Goal: Task Accomplishment & Management: Complete application form

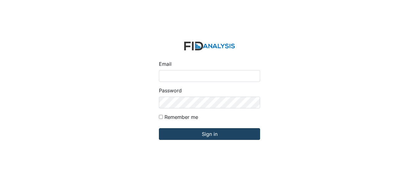
type input "fgraham@Lifeincorporated.com"
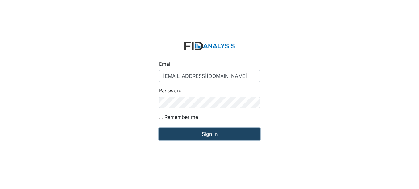
click at [204, 132] on input "Sign in" at bounding box center [209, 134] width 101 height 12
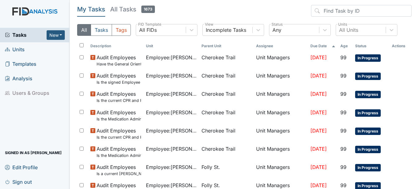
click at [21, 48] on span "Units" at bounding box center [15, 50] width 20 height 10
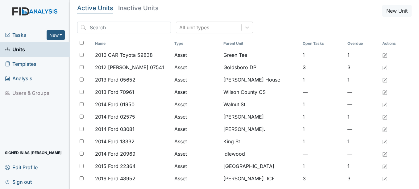
click at [206, 32] on div "All unit types" at bounding box center [208, 27] width 65 height 11
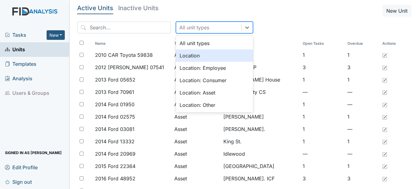
click at [185, 60] on div "Location" at bounding box center [214, 55] width 77 height 12
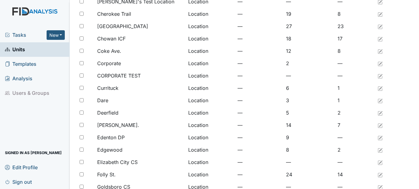
scroll to position [93, 0]
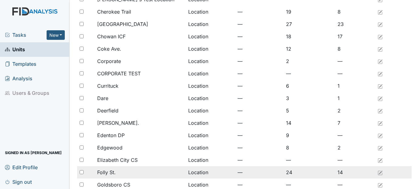
click at [128, 169] on div "Folly St." at bounding box center [140, 172] width 86 height 7
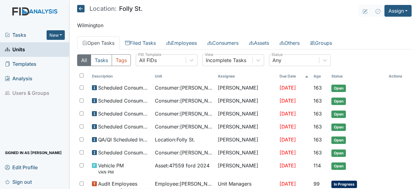
click at [107, 40] on link "Open Tasks" at bounding box center [98, 42] width 43 height 13
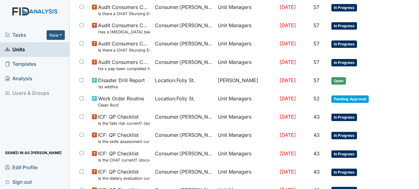
scroll to position [430, 0]
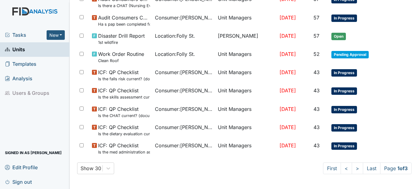
click at [352, 174] on link ">" at bounding box center [357, 168] width 11 height 12
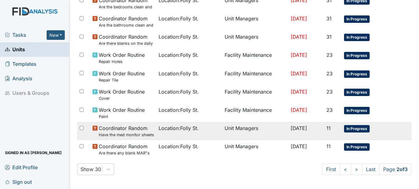
scroll to position [467, 0]
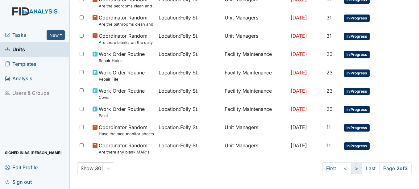
click at [351, 172] on link ">" at bounding box center [356, 168] width 11 height 12
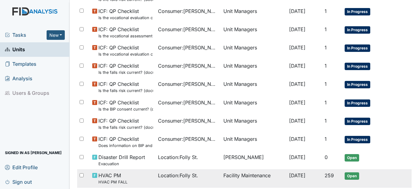
scroll to position [362, 0]
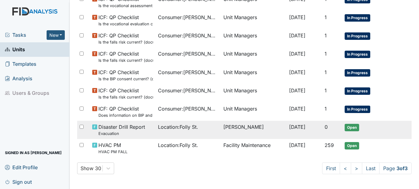
click at [126, 132] on small "Evacuation" at bounding box center [122, 134] width 47 height 6
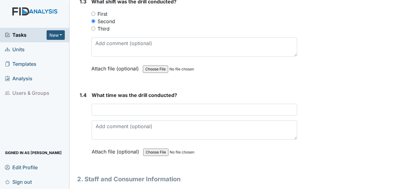
scroll to position [340, 0]
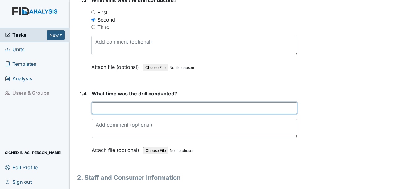
click at [234, 114] on input "text" at bounding box center [194, 108] width 205 height 12
click at [103, 114] on input "4:119pm" at bounding box center [194, 108] width 205 height 12
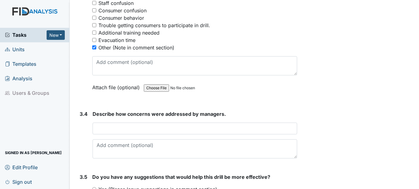
scroll to position [957, 0]
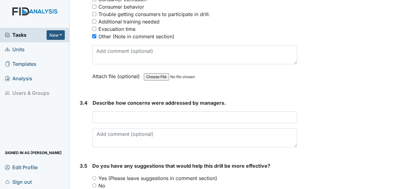
type input "4:19pm"
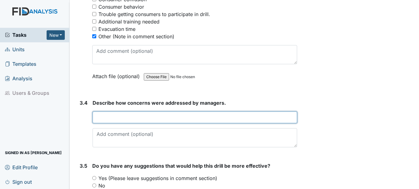
click at [156, 123] on input "text" at bounding box center [195, 117] width 204 height 12
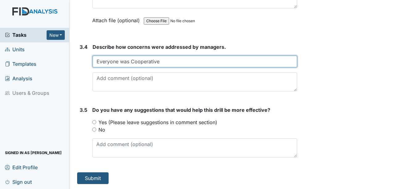
scroll to position [1021, 0]
type input "Everyone was Cooperative"
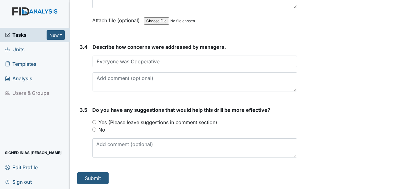
click at [95, 129] on input "No" at bounding box center [94, 130] width 4 height 4
radio input "true"
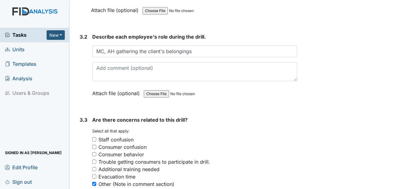
scroll to position [774, 0]
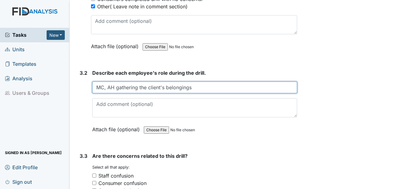
click at [224, 92] on input "MC, AH gathering the client's belongings" at bounding box center [194, 88] width 205 height 12
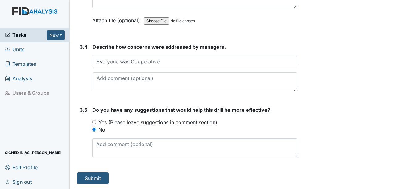
scroll to position [1021, 0]
type input "MC, AH gathering the client's belongings meds etc..."
click at [96, 175] on button "Submit" at bounding box center [93, 178] width 32 height 12
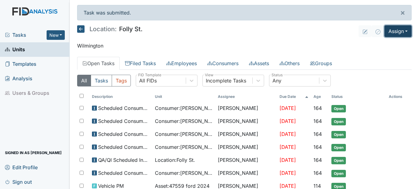
click at [393, 31] on button "Assign" at bounding box center [398, 31] width 27 height 12
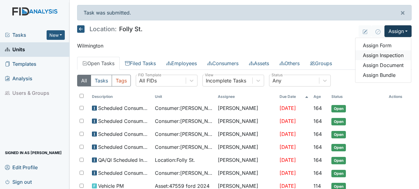
click at [385, 53] on link "Assign Inspection" at bounding box center [384, 55] width 56 height 10
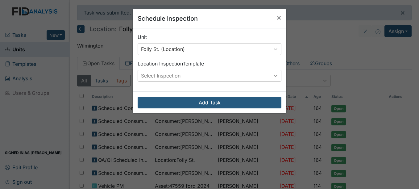
click at [276, 76] on icon at bounding box center [276, 76] width 6 height 6
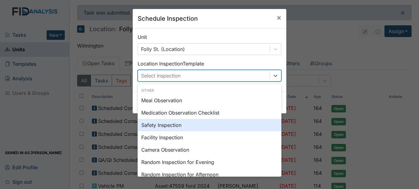
click at [204, 127] on div "Safety Inspection" at bounding box center [210, 125] width 144 height 12
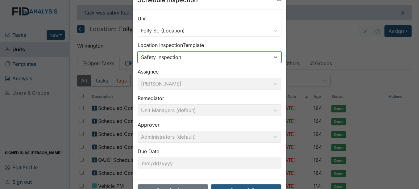
scroll to position [40, 0]
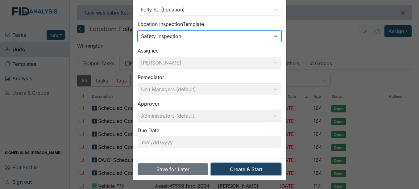
click at [258, 170] on button "Create & Start" at bounding box center [246, 169] width 71 height 12
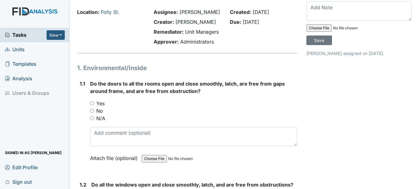
scroll to position [31, 0]
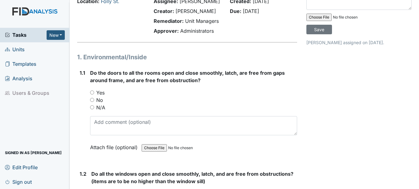
click at [92, 95] on input "Yes" at bounding box center [92, 92] width 4 height 4
radio input "true"
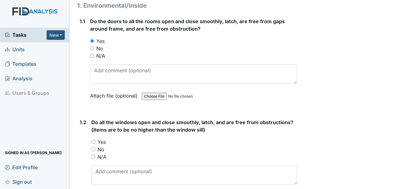
scroll to position [124, 0]
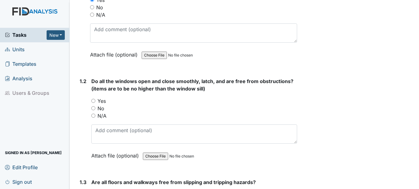
click at [95, 103] on input "Yes" at bounding box center [93, 101] width 4 height 4
radio input "true"
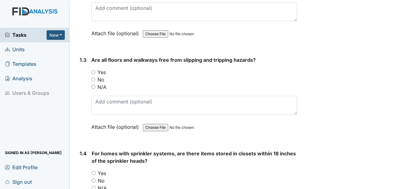
scroll to position [247, 0]
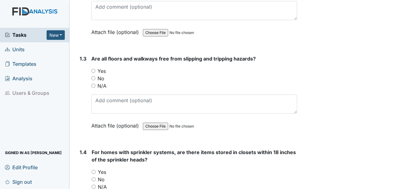
click at [95, 73] on input "Yes" at bounding box center [93, 71] width 4 height 4
radio input "true"
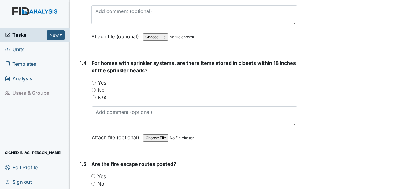
scroll to position [340, 0]
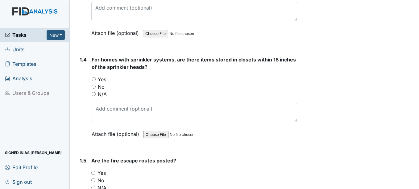
click at [94, 81] on input "Yes" at bounding box center [94, 79] width 4 height 4
radio input "true"
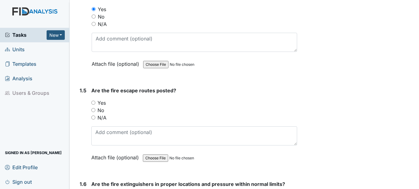
scroll to position [432, 0]
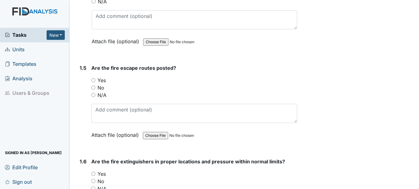
click at [94, 82] on input "Yes" at bounding box center [93, 80] width 4 height 4
radio input "true"
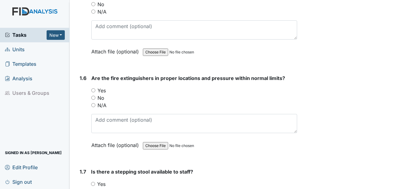
scroll to position [525, 0]
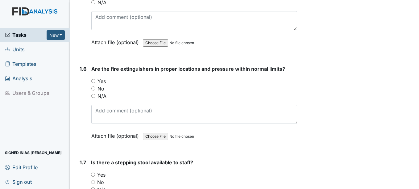
click at [94, 83] on input "Yes" at bounding box center [93, 81] width 4 height 4
radio input "true"
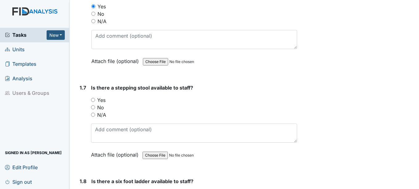
scroll to position [618, 0]
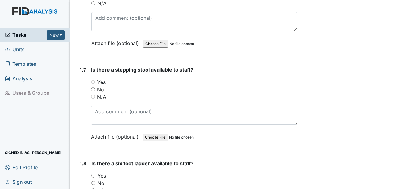
click at [93, 84] on input "Yes" at bounding box center [93, 82] width 4 height 4
radio input "true"
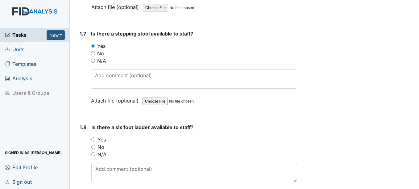
scroll to position [710, 0]
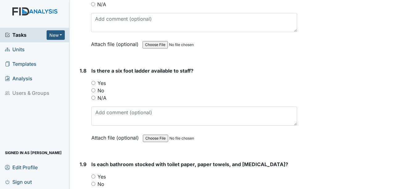
click at [93, 100] on input "N/A" at bounding box center [93, 98] width 4 height 4
radio input "true"
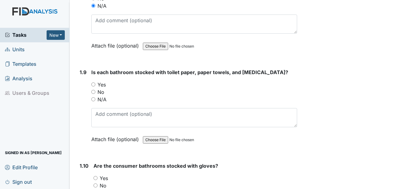
scroll to position [803, 0]
click at [94, 86] on input "Yes" at bounding box center [93, 84] width 4 height 4
radio input "true"
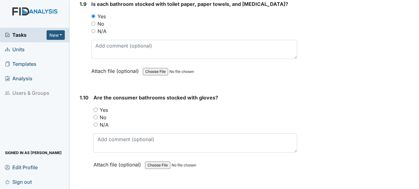
scroll to position [896, 0]
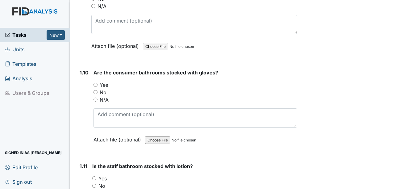
click at [94, 87] on input "Yes" at bounding box center [96, 85] width 4 height 4
radio input "true"
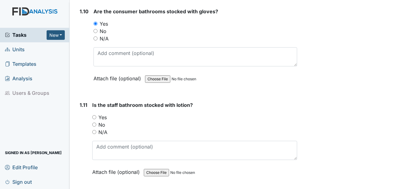
scroll to position [957, 0]
click at [94, 119] on input "Yes" at bounding box center [94, 117] width 4 height 4
radio input "true"
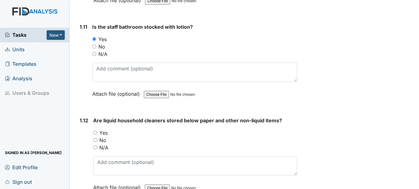
scroll to position [1050, 0]
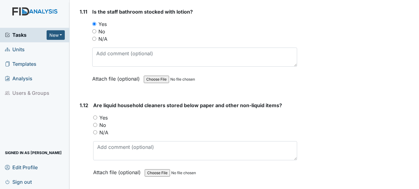
click at [96, 120] on input "Yes" at bounding box center [95, 118] width 4 height 4
radio input "true"
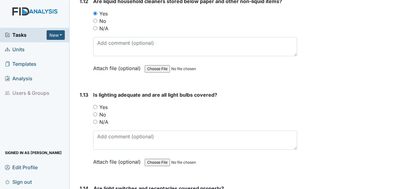
scroll to position [1174, 0]
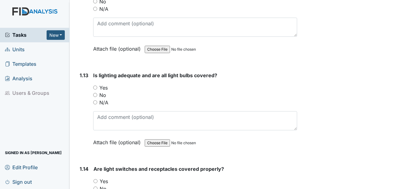
click at [95, 90] on input "Yes" at bounding box center [95, 88] width 4 height 4
radio input "true"
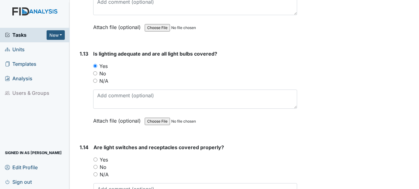
scroll to position [1266, 0]
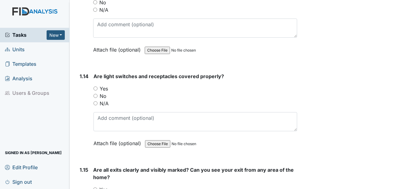
click at [95, 90] on input "Yes" at bounding box center [96, 88] width 4 height 4
radio input "true"
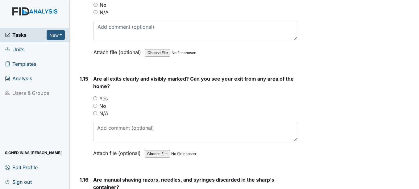
scroll to position [1359, 0]
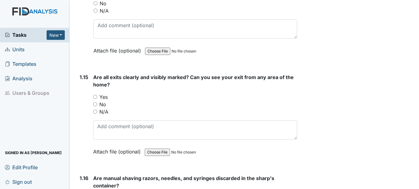
click at [95, 101] on div "Yes" at bounding box center [195, 96] width 204 height 7
click at [96, 101] on div "Yes" at bounding box center [195, 96] width 204 height 7
click at [95, 101] on div "Yes" at bounding box center [195, 96] width 204 height 7
click at [94, 99] on input "Yes" at bounding box center [95, 97] width 4 height 4
radio input "true"
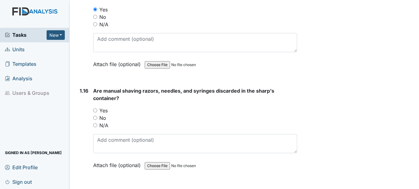
scroll to position [1452, 0]
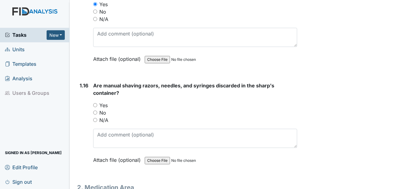
click at [94, 107] on input "Yes" at bounding box center [95, 105] width 4 height 4
radio input "true"
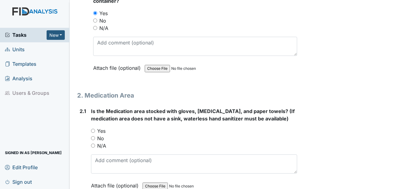
scroll to position [1544, 0]
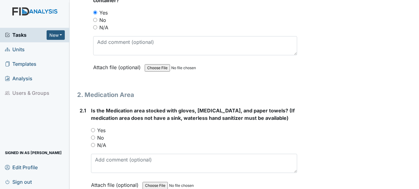
click at [94, 132] on input "Yes" at bounding box center [93, 130] width 4 height 4
radio input "true"
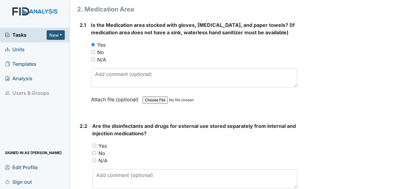
scroll to position [1637, 0]
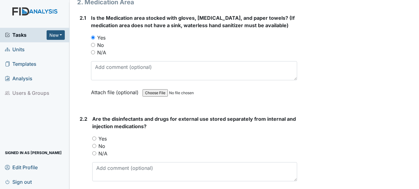
click at [91, 146] on div "2.2 Are the disinfectants and drugs for external use stored separately from int…" at bounding box center [187, 160] width 220 height 91
click at [95, 141] on input "Yes" at bounding box center [94, 139] width 4 height 4
radio input "true"
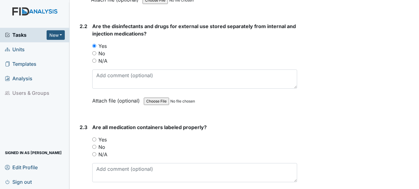
click at [95, 141] on input "Yes" at bounding box center [94, 139] width 4 height 4
radio input "true"
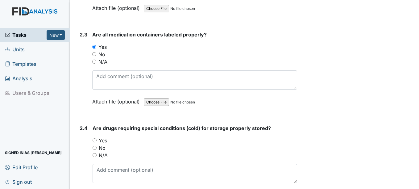
click at [95, 142] on input "Yes" at bounding box center [95, 140] width 4 height 4
radio input "true"
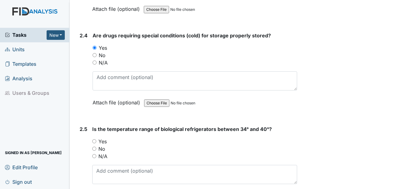
click at [95, 143] on input "Yes" at bounding box center [94, 141] width 4 height 4
radio input "true"
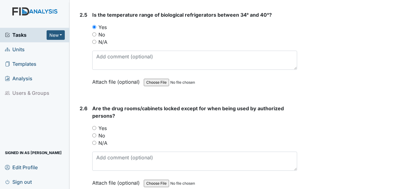
scroll to position [2038, 0]
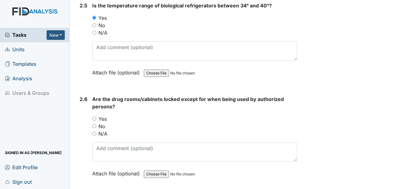
click at [94, 122] on div "Are the drug rooms/cabinets locked except for when being used by authorized per…" at bounding box center [194, 138] width 205 height 86
click at [94, 121] on input "Yes" at bounding box center [94, 119] width 4 height 4
radio input "true"
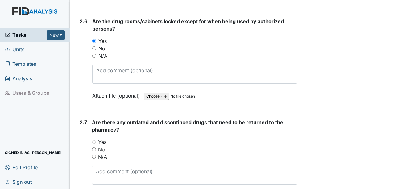
scroll to position [2131, 0]
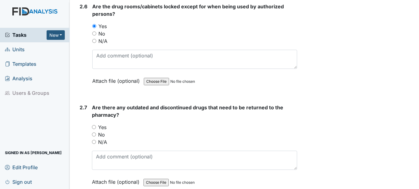
click at [95, 129] on input "Yes" at bounding box center [94, 127] width 4 height 4
radio input "true"
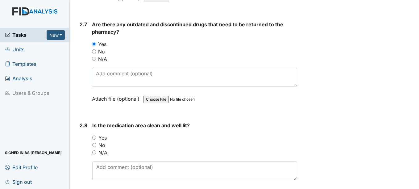
scroll to position [2224, 0]
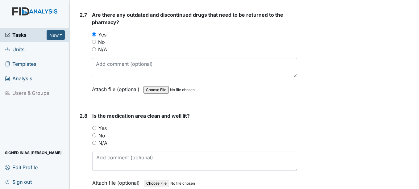
click at [95, 130] on input "Yes" at bounding box center [94, 128] width 4 height 4
radio input "true"
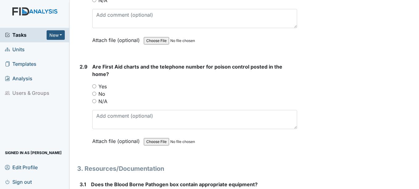
scroll to position [2378, 0]
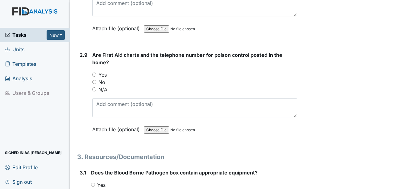
click at [95, 77] on input "Yes" at bounding box center [94, 75] width 4 height 4
radio input "true"
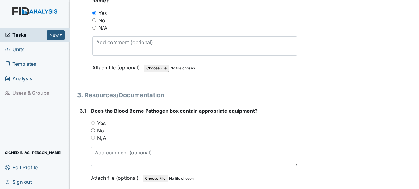
scroll to position [2471, 0]
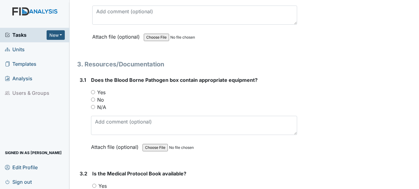
click at [89, 102] on div "3.1 Does the Blood Borne Pathogen box contain appropriate equipment? You must s…" at bounding box center [187, 118] width 220 height 84
click at [93, 94] on input "Yes" at bounding box center [93, 92] width 4 height 4
radio input "true"
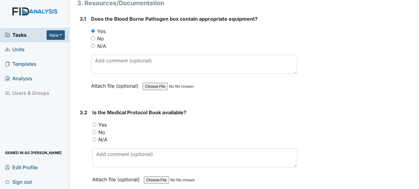
scroll to position [2533, 0]
click at [98, 135] on div "No" at bounding box center [194, 131] width 205 height 7
click at [96, 126] on input "Yes" at bounding box center [94, 124] width 4 height 4
radio input "true"
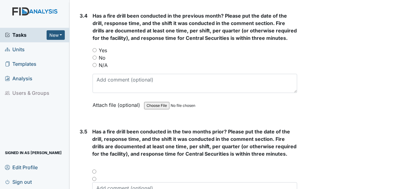
scroll to position [2841, 0]
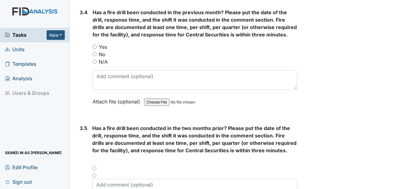
click at [97, 49] on input "Yes" at bounding box center [95, 47] width 4 height 4
radio input "true"
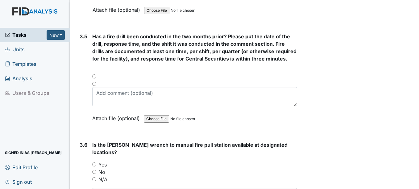
scroll to position [2934, 0]
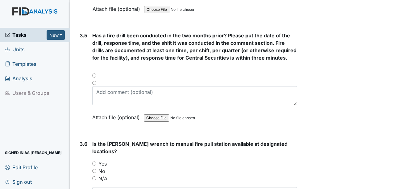
click at [95, 81] on div at bounding box center [194, 77] width 205 height 7
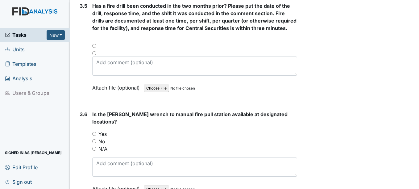
scroll to position [3027, 0]
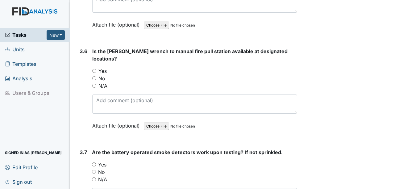
click at [95, 70] on input "Yes" at bounding box center [94, 71] width 4 height 4
radio input "true"
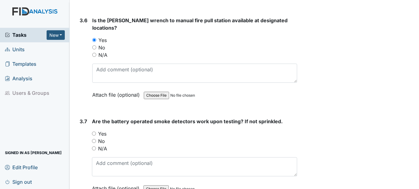
scroll to position [3088, 0]
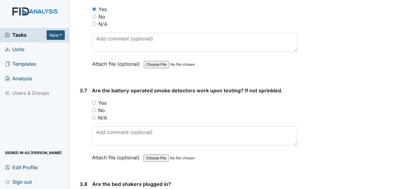
click at [95, 104] on input "Yes" at bounding box center [94, 103] width 4 height 4
radio input "true"
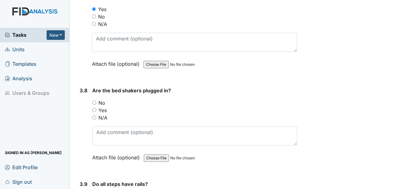
scroll to position [3212, 0]
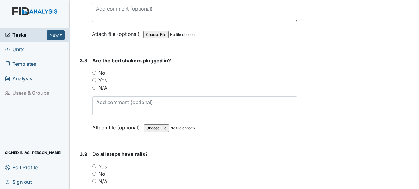
click at [95, 74] on input "No" at bounding box center [94, 73] width 4 height 4
radio input "true"
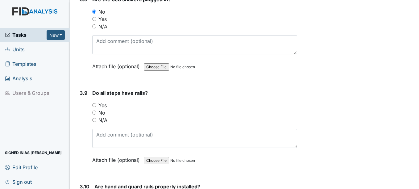
scroll to position [3274, 0]
click at [95, 118] on input "N/A" at bounding box center [94, 119] width 4 height 4
radio input "true"
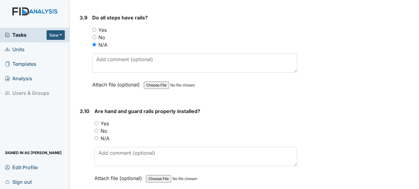
scroll to position [3366, 0]
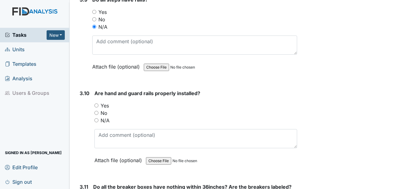
click at [96, 111] on input "No" at bounding box center [97, 113] width 4 height 4
radio input "true"
click at [98, 105] on input "Yes" at bounding box center [97, 105] width 4 height 4
radio input "true"
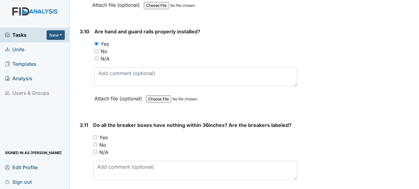
click at [95, 135] on input "Yes" at bounding box center [95, 137] width 4 height 4
radio input "true"
click at [96, 136] on input "Yes" at bounding box center [95, 137] width 4 height 4
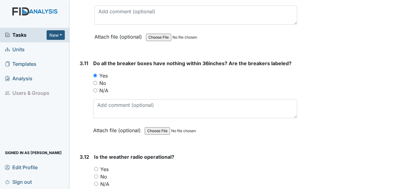
scroll to position [3521, 0]
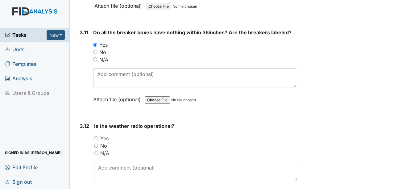
click at [96, 136] on div "Yes" at bounding box center [195, 138] width 203 height 7
click at [97, 137] on input "Yes" at bounding box center [96, 138] width 4 height 4
radio input "true"
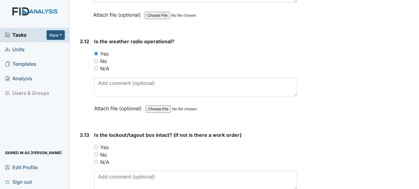
scroll to position [3614, 0]
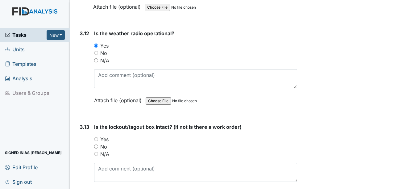
click at [97, 137] on input "Yes" at bounding box center [96, 139] width 4 height 4
radio input "true"
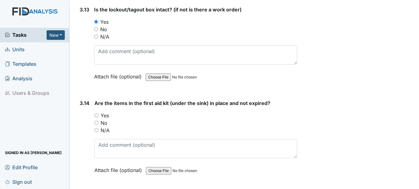
scroll to position [3737, 0]
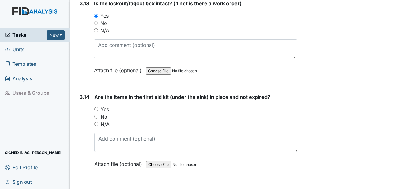
click at [99, 108] on div "Yes" at bounding box center [196, 109] width 203 height 7
click at [95, 109] on input "Yes" at bounding box center [97, 109] width 4 height 4
radio input "true"
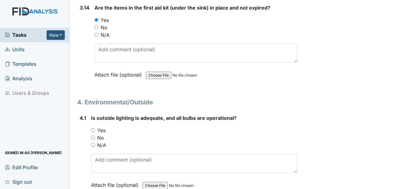
scroll to position [3830, 0]
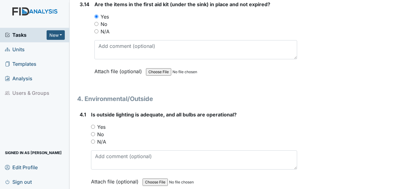
click at [92, 124] on div "Yes" at bounding box center [194, 126] width 206 height 7
click at [95, 127] on input "Yes" at bounding box center [93, 127] width 4 height 4
radio input "true"
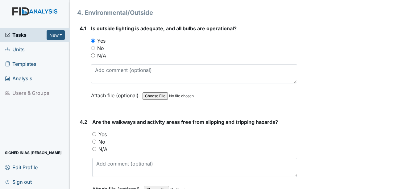
scroll to position [3922, 0]
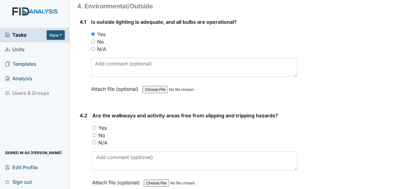
click at [96, 130] on div "Yes" at bounding box center [194, 127] width 205 height 7
click at [94, 127] on input "Yes" at bounding box center [94, 128] width 4 height 4
radio input "true"
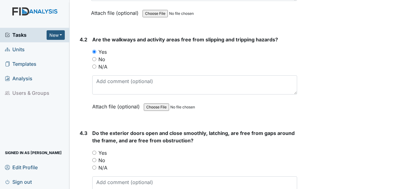
scroll to position [4015, 0]
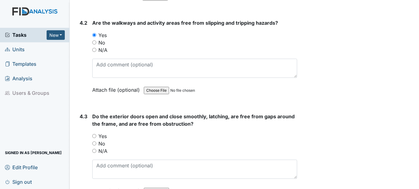
click at [96, 137] on input "Yes" at bounding box center [94, 136] width 4 height 4
radio input "true"
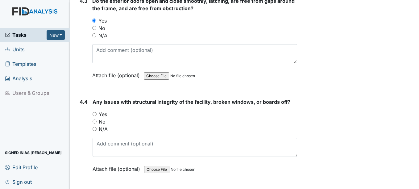
scroll to position [4139, 0]
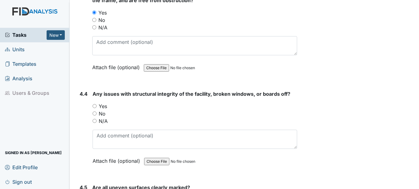
click at [95, 107] on input "Yes" at bounding box center [95, 106] width 4 height 4
radio input "true"
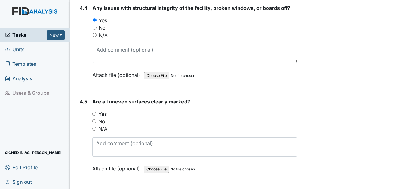
scroll to position [4231, 0]
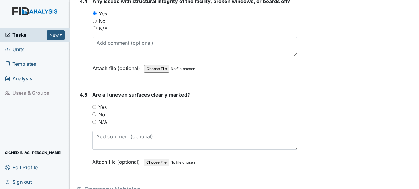
click at [93, 106] on input "Yes" at bounding box center [94, 107] width 4 height 4
radio input "true"
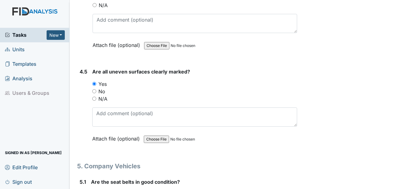
scroll to position [4293, 0]
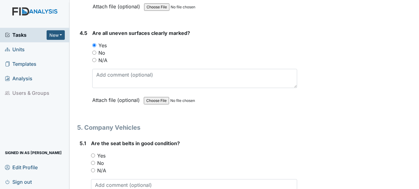
click at [92, 157] on input "Yes" at bounding box center [93, 155] width 4 height 4
radio input "true"
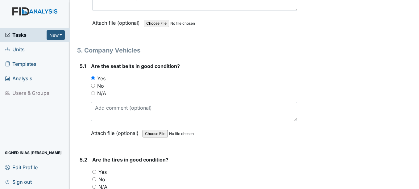
scroll to position [4386, 0]
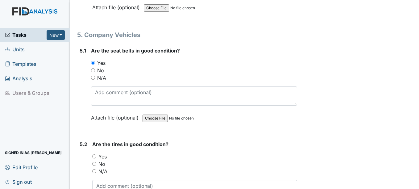
click at [92, 157] on input "Yes" at bounding box center [94, 156] width 4 height 4
radio input "true"
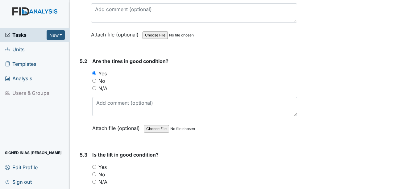
scroll to position [4509, 0]
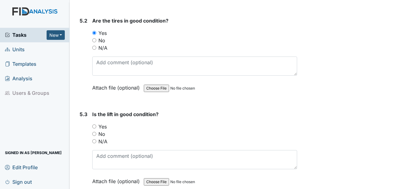
click at [95, 126] on input "Yes" at bounding box center [94, 126] width 4 height 4
radio input "true"
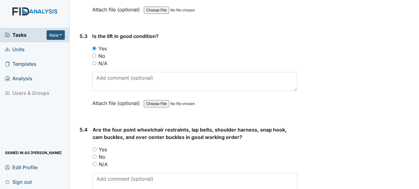
scroll to position [4602, 0]
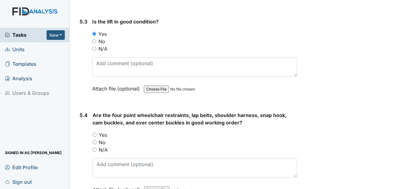
click at [95, 137] on div "Yes" at bounding box center [195, 134] width 204 height 7
click at [95, 135] on input "Yes" at bounding box center [95, 135] width 4 height 4
radio input "true"
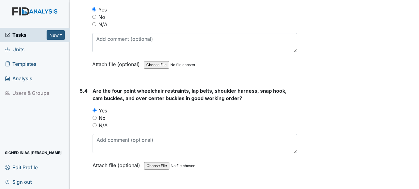
scroll to position [4694, 0]
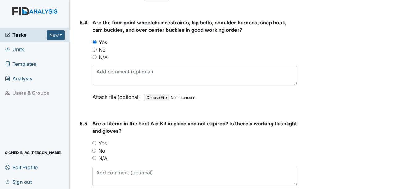
click at [96, 139] on div "Are all items in the First Aid Kit in place and not expired? Is there a working…" at bounding box center [194, 163] width 205 height 86
click at [96, 143] on input "Yes" at bounding box center [94, 143] width 4 height 4
radio input "true"
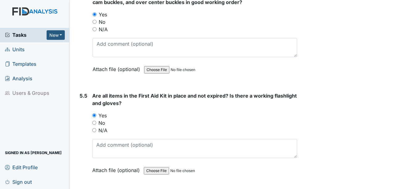
scroll to position [4787, 0]
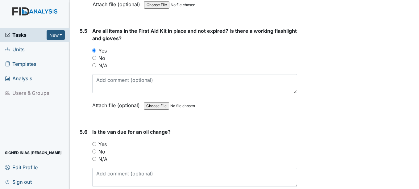
click at [95, 145] on input "Yes" at bounding box center [94, 144] width 4 height 4
radio input "true"
click at [96, 153] on input "No" at bounding box center [94, 151] width 4 height 4
radio input "true"
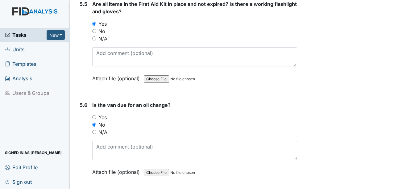
scroll to position [4837, 0]
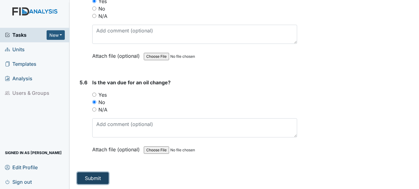
click at [90, 177] on button "Submit" at bounding box center [93, 178] width 32 height 12
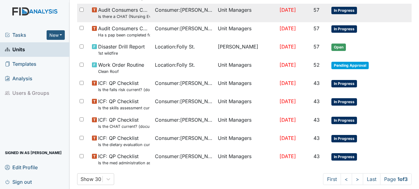
scroll to position [450, 0]
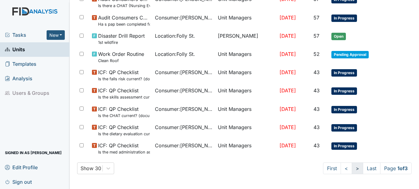
click at [352, 167] on link ">" at bounding box center [357, 168] width 11 height 12
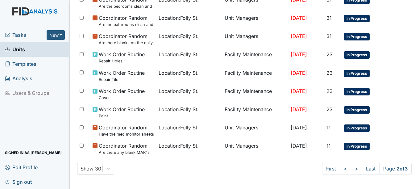
scroll to position [487, 0]
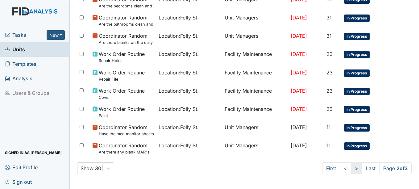
click at [351, 169] on link ">" at bounding box center [356, 168] width 11 height 12
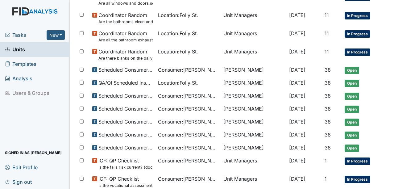
scroll to position [364, 0]
